Goal: Information Seeking & Learning: Learn about a topic

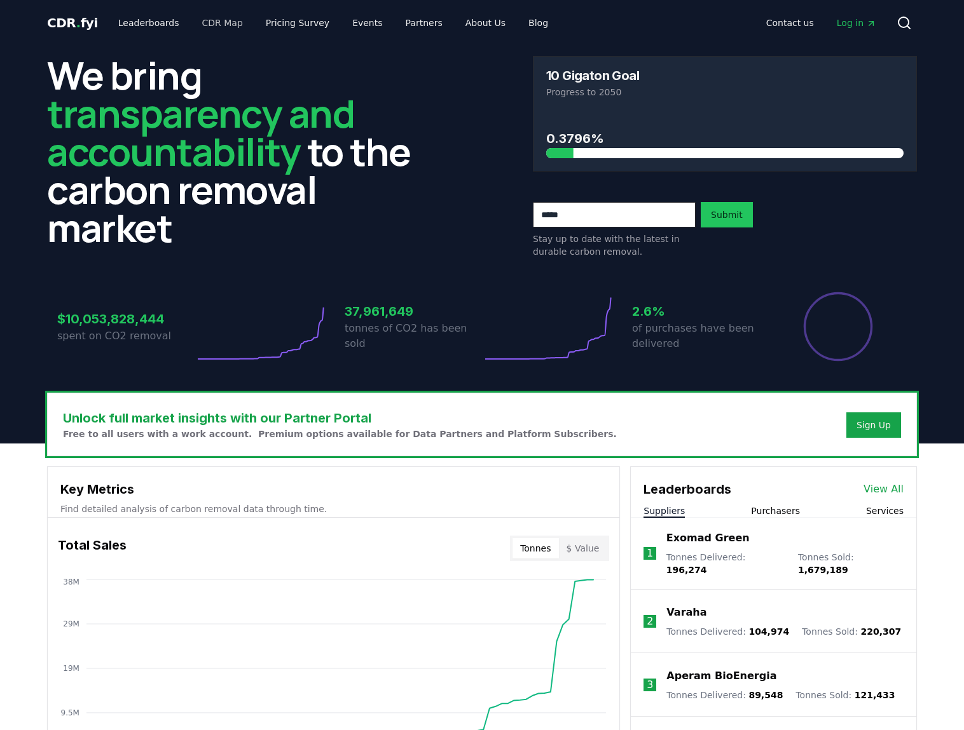
click at [203, 36] on div "CDR . fyi Leaderboards CDR Map Pricing Survey Events Partners About Us Blog Con…" at bounding box center [482, 23] width 870 height 46
click at [210, 20] on link "CDR Map" at bounding box center [222, 22] width 61 height 23
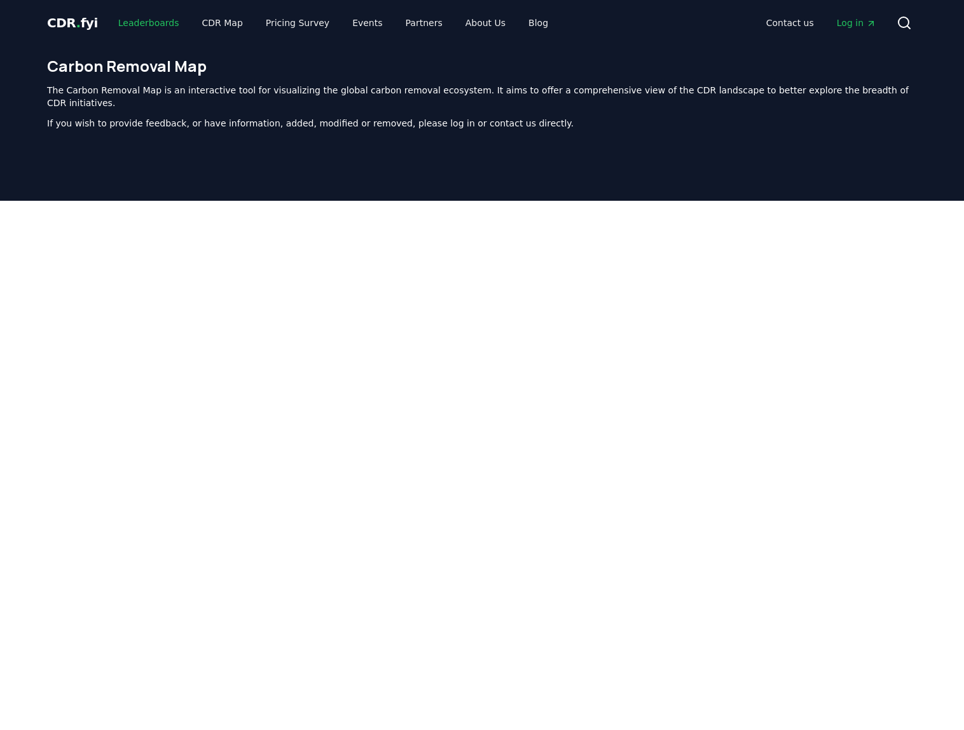
click at [125, 22] on link "Leaderboards" at bounding box center [148, 22] width 81 height 23
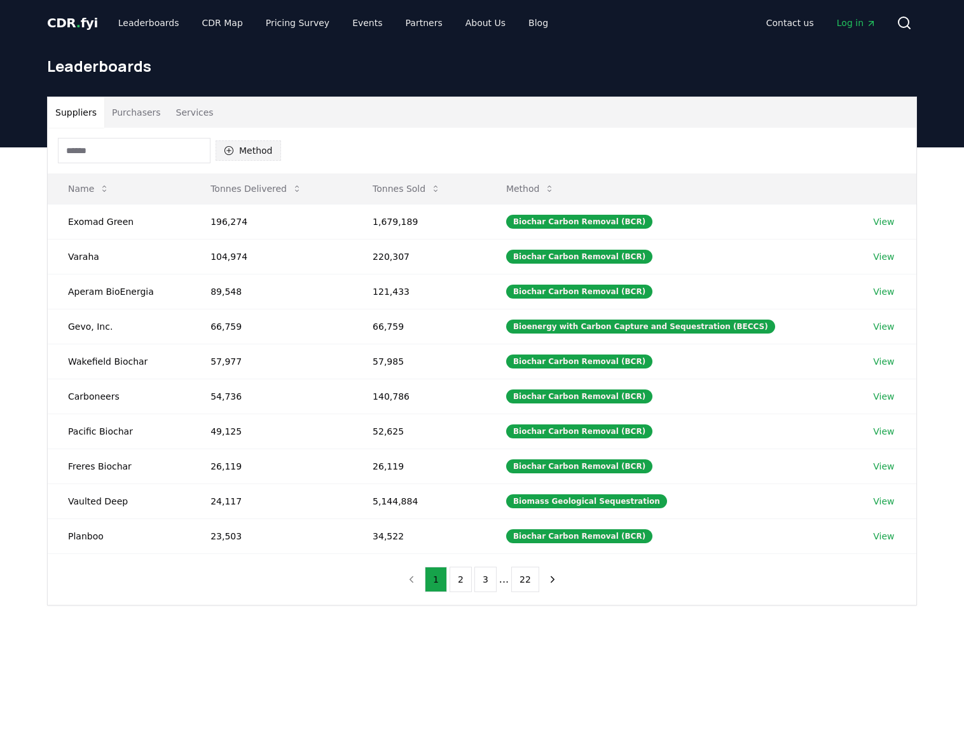
click at [262, 154] on button "Method" at bounding box center [247, 150] width 65 height 20
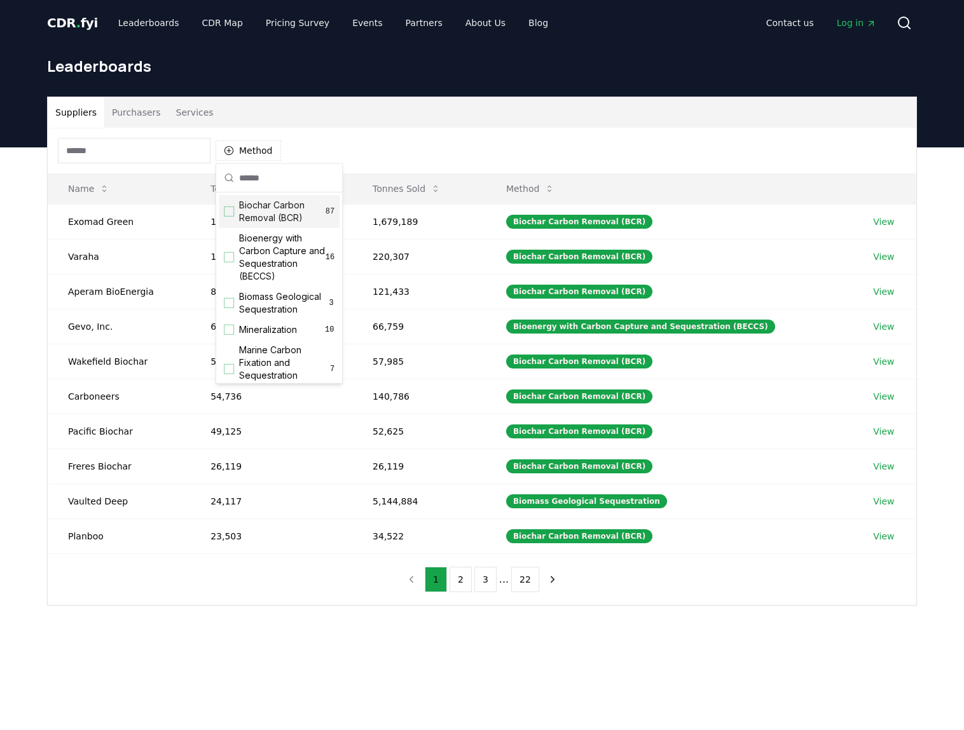
click at [348, 154] on div "Method" at bounding box center [482, 151] width 868 height 46
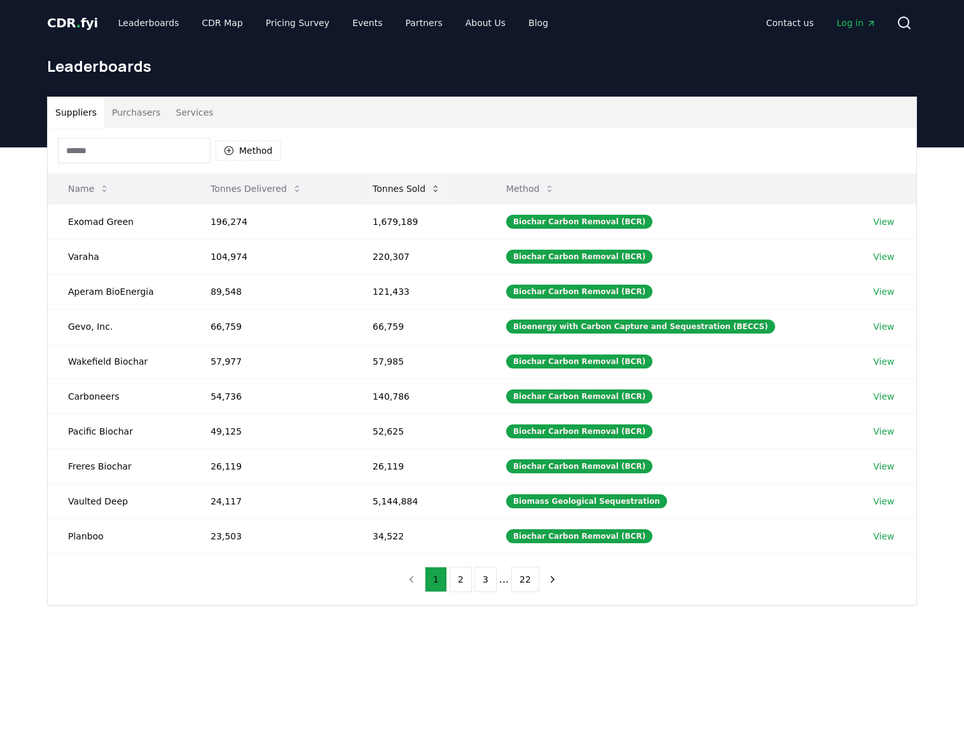
click at [432, 186] on button "Tonnes Sold" at bounding box center [406, 188] width 88 height 25
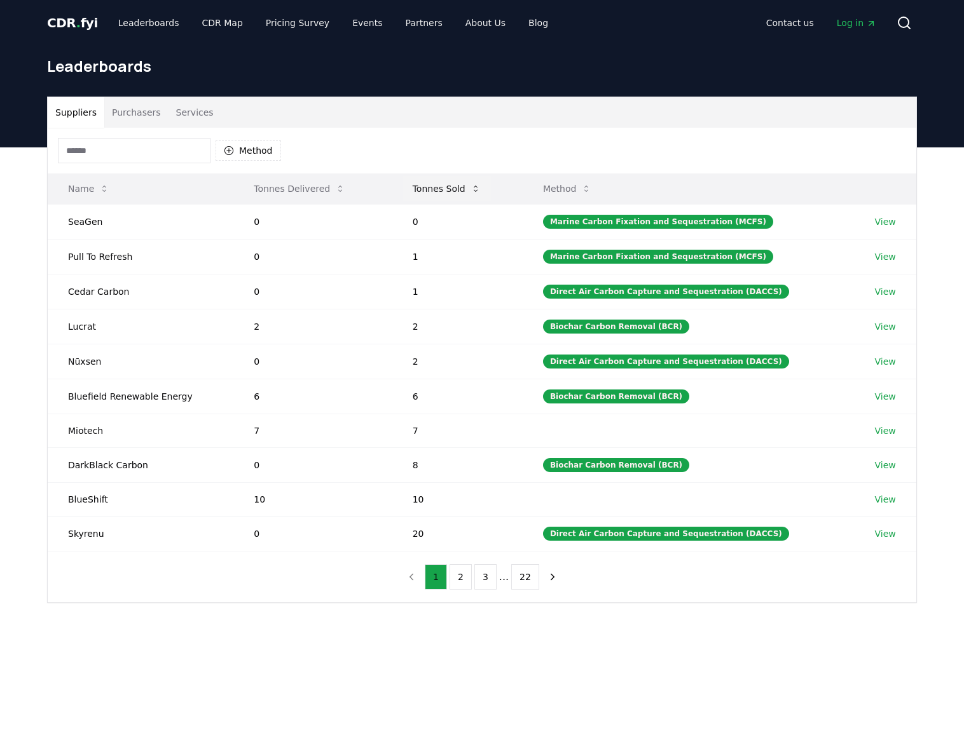
click at [468, 187] on button "Tonnes Sold" at bounding box center [446, 188] width 88 height 25
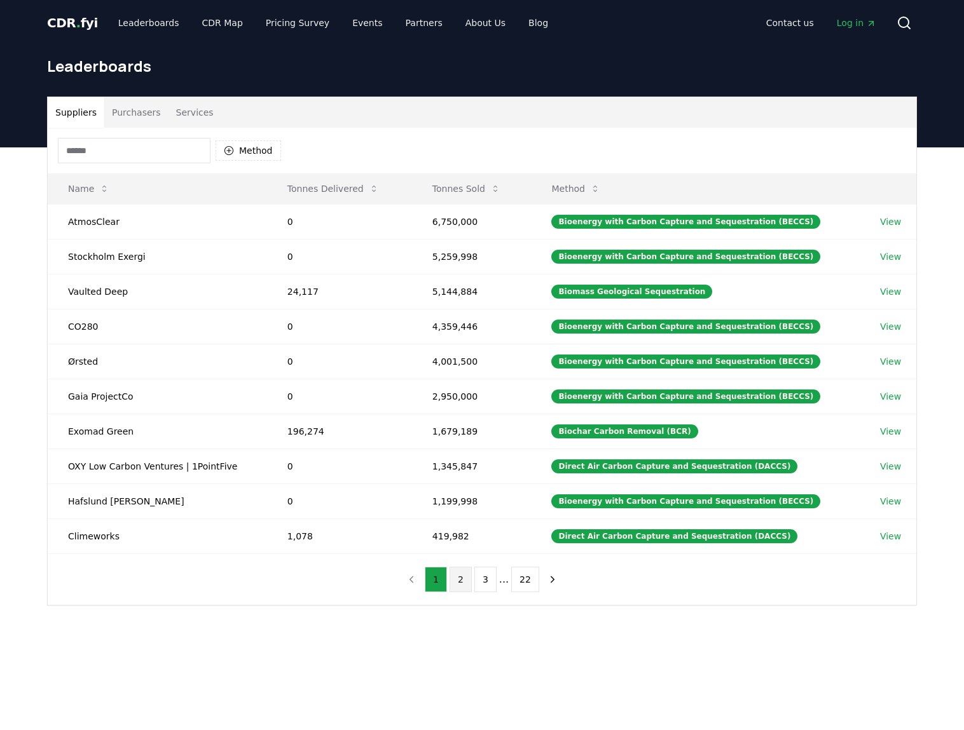
click at [455, 578] on button "2" at bounding box center [460, 579] width 22 height 25
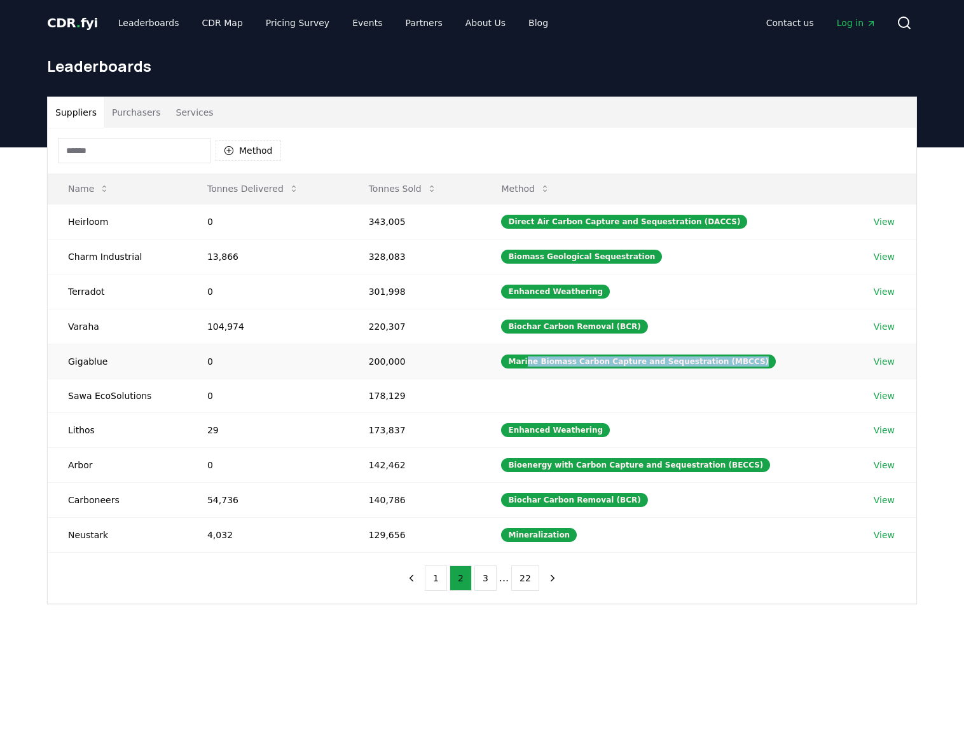
drag, startPoint x: 574, startPoint y: 364, endPoint x: 783, endPoint y: 364, distance: 209.1
click at [783, 364] on td "Marine Biomass Carbon Capture and Sequestration (MBCCS)" at bounding box center [667, 361] width 372 height 35
drag, startPoint x: 414, startPoint y: 361, endPoint x: 319, endPoint y: 362, distance: 95.4
click at [319, 362] on tr "Gigablue 0 200,000 Marine Biomass Carbon Capture and Sequestration (MBCCS) View" at bounding box center [482, 361] width 868 height 35
click at [378, 359] on td "200,000" at bounding box center [414, 361] width 133 height 35
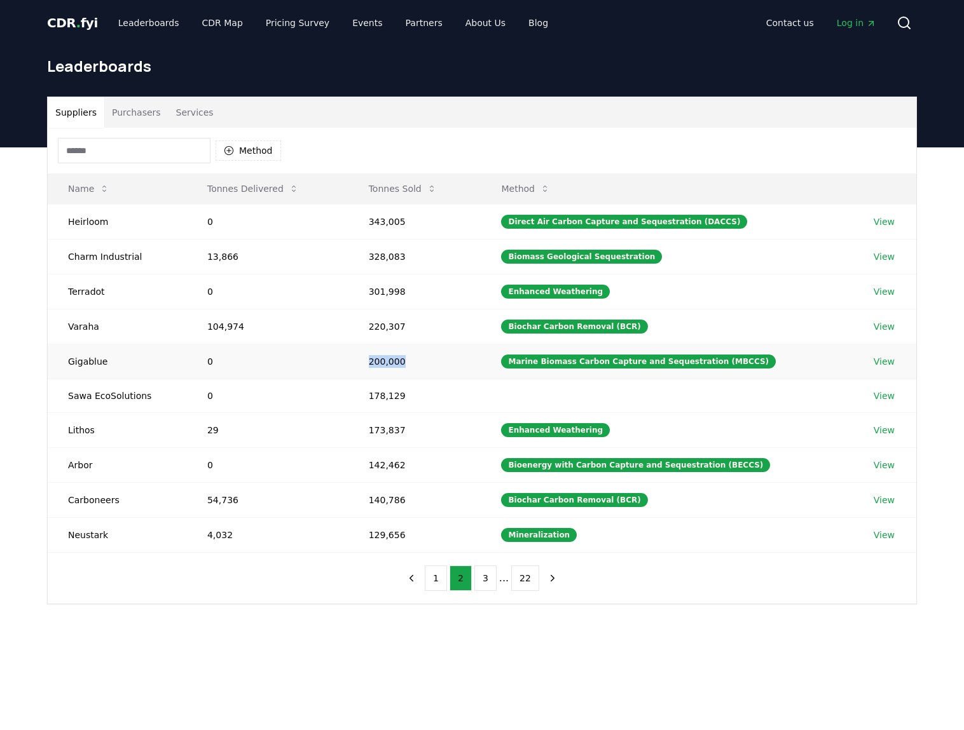
drag, startPoint x: 374, startPoint y: 362, endPoint x: 454, endPoint y: 362, distance: 80.1
click at [454, 362] on td "200,000" at bounding box center [414, 361] width 133 height 35
drag, startPoint x: 454, startPoint y: 362, endPoint x: 442, endPoint y: 368, distance: 14.2
click at [442, 368] on td "200,000" at bounding box center [414, 361] width 133 height 35
click at [884, 363] on link "View" at bounding box center [883, 361] width 21 height 13
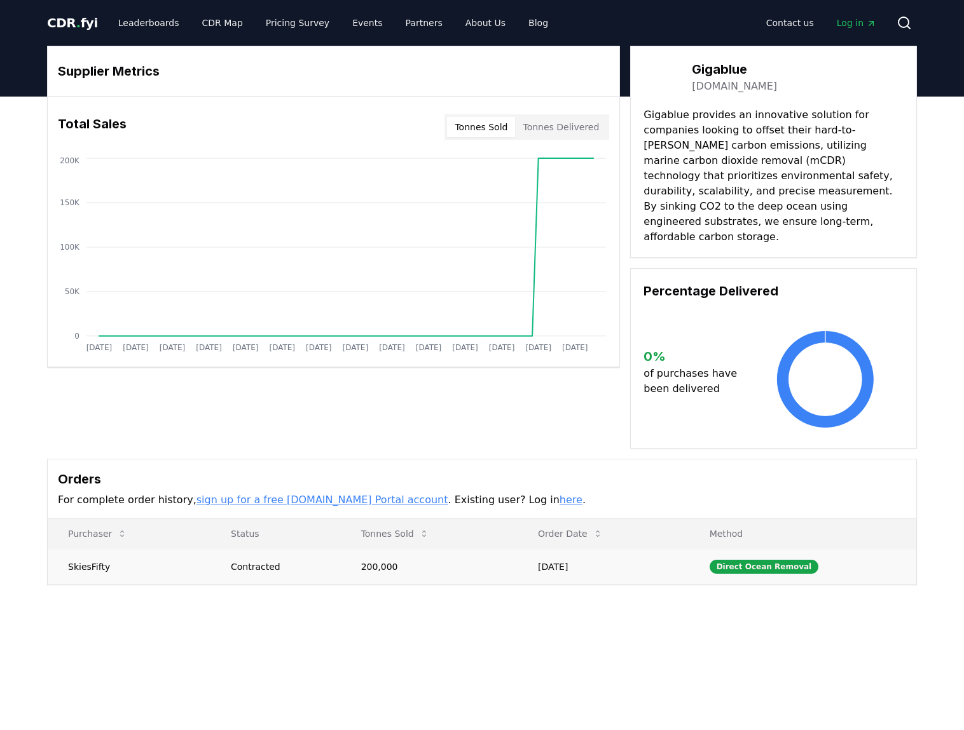
drag, startPoint x: 610, startPoint y: 554, endPoint x: 530, endPoint y: 542, distance: 81.0
drag, startPoint x: 538, startPoint y: 542, endPoint x: 625, endPoint y: 555, distance: 88.0
click at [625, 555] on td "Jan 14, 2025" at bounding box center [603, 566] width 172 height 35
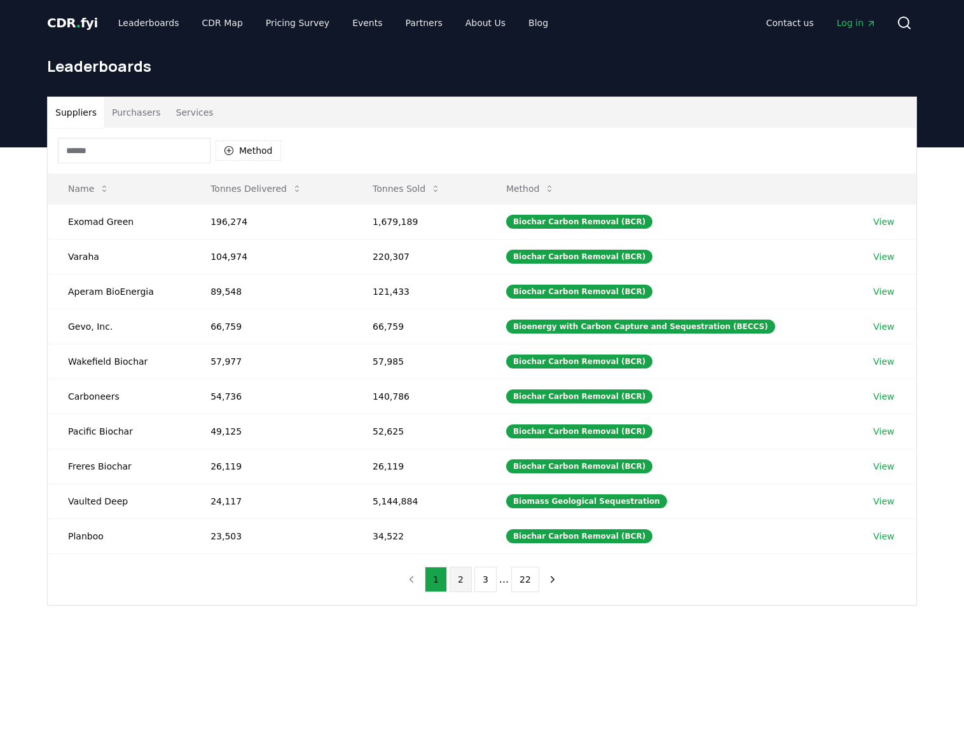
click at [468, 573] on button "2" at bounding box center [460, 579] width 22 height 25
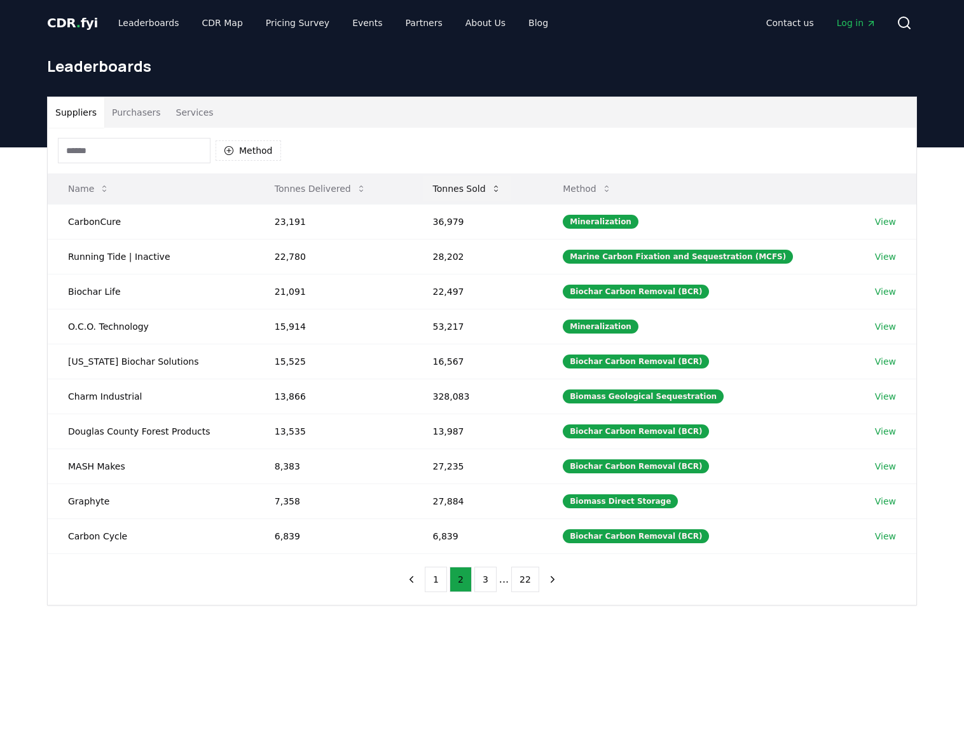
click at [493, 191] on button "Tonnes Sold" at bounding box center [467, 188] width 88 height 25
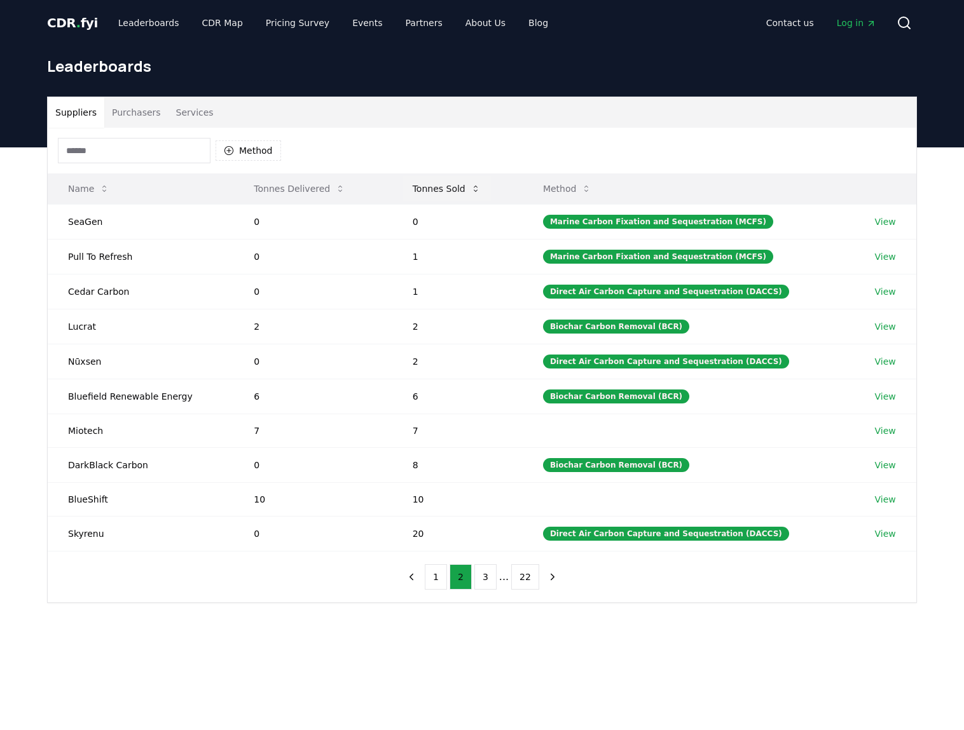
click at [464, 186] on button "Tonnes Sold" at bounding box center [446, 188] width 88 height 25
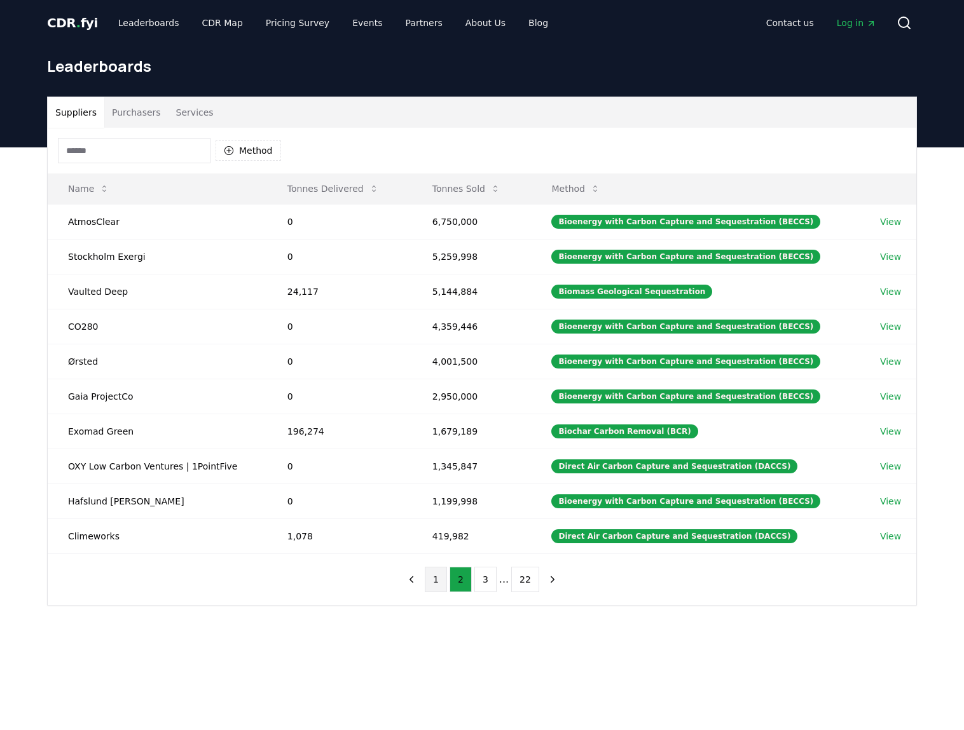
click at [441, 580] on button "1" at bounding box center [436, 579] width 22 height 25
click at [455, 578] on button "2" at bounding box center [460, 579] width 22 height 25
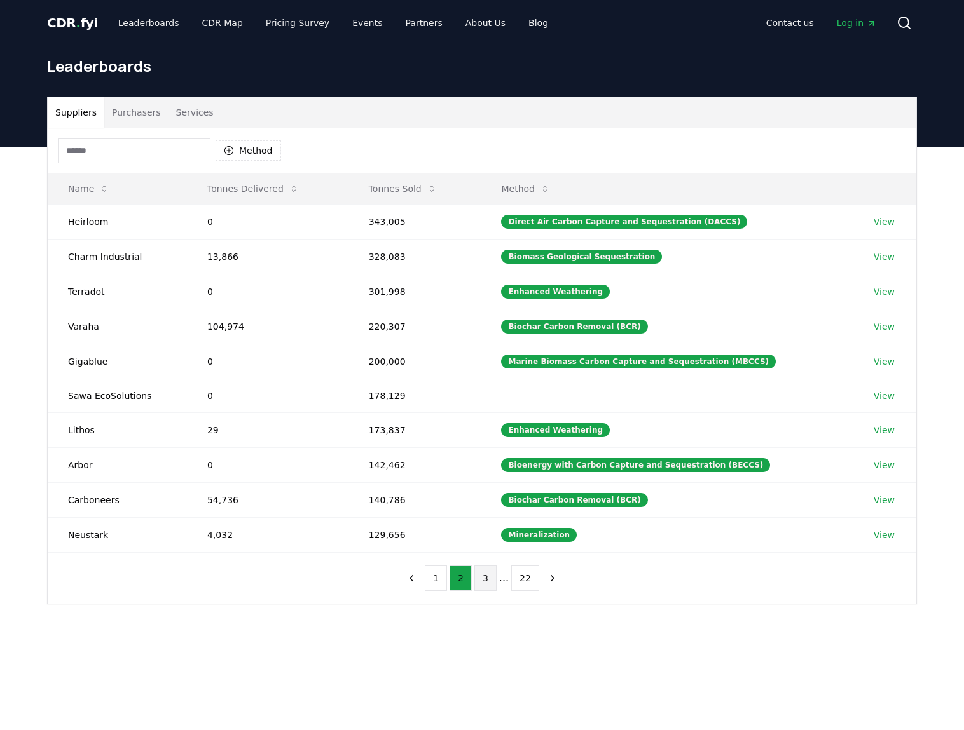
click at [482, 583] on button "3" at bounding box center [485, 578] width 22 height 25
